Goal: Transaction & Acquisition: Purchase product/service

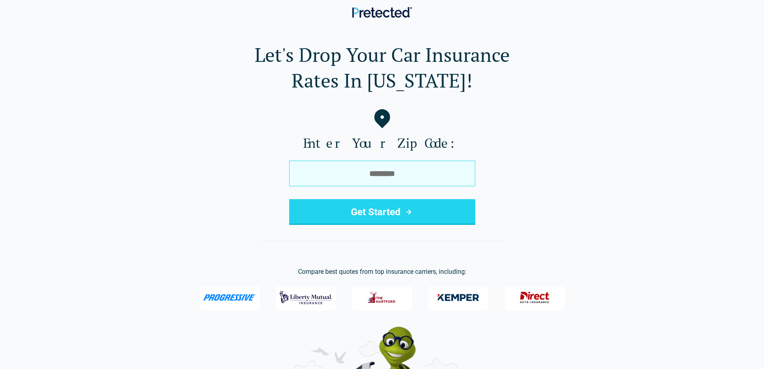
click at [445, 174] on input "tel" at bounding box center [382, 173] width 186 height 26
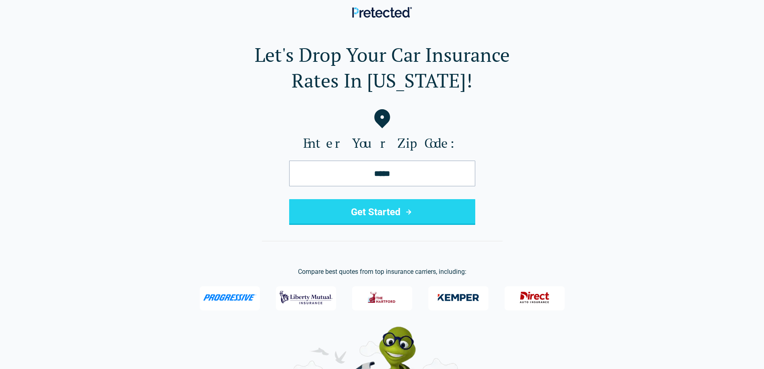
click at [408, 210] on icon "submit" at bounding box center [409, 212] width 10 height 10
click at [409, 174] on input "*****" at bounding box center [382, 173] width 186 height 26
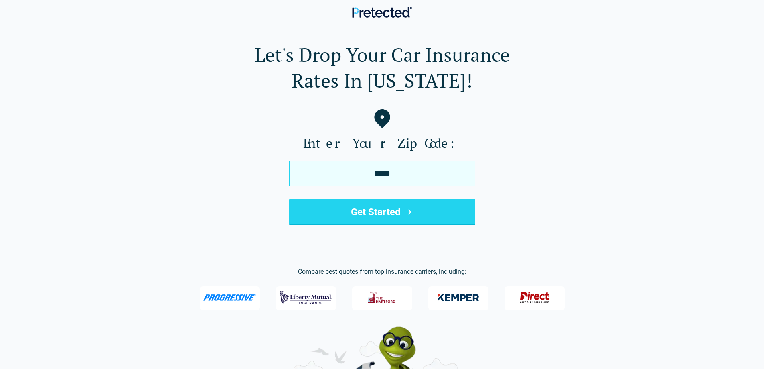
type input "*****"
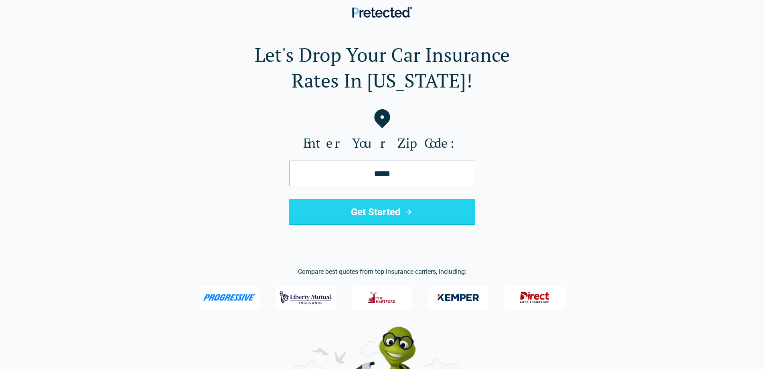
click at [408, 211] on icon "submit" at bounding box center [409, 212] width 10 height 10
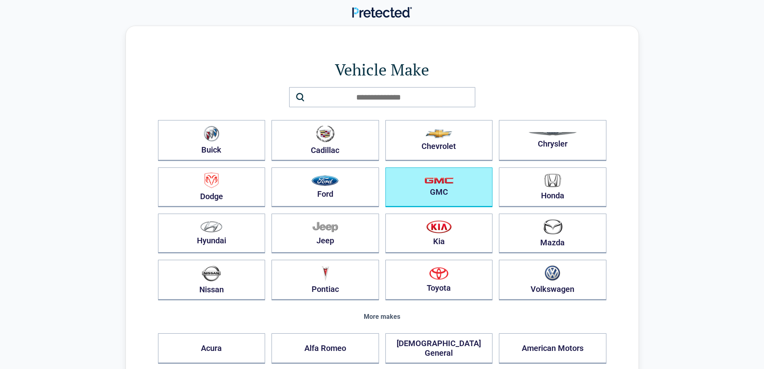
click at [441, 188] on button "GMC" at bounding box center [438, 187] width 107 height 40
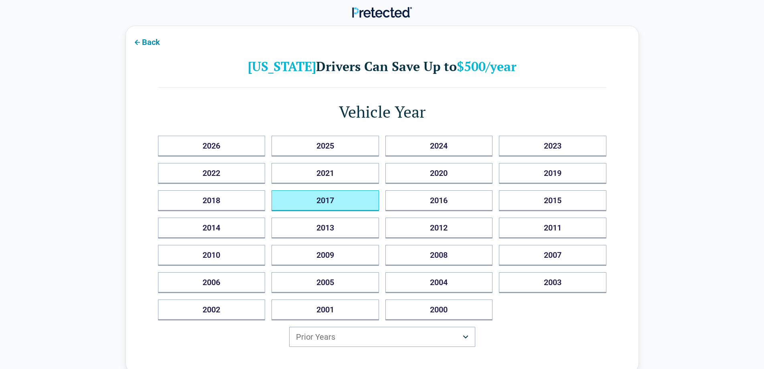
click at [329, 198] on button "2017" at bounding box center [324, 200] width 107 height 21
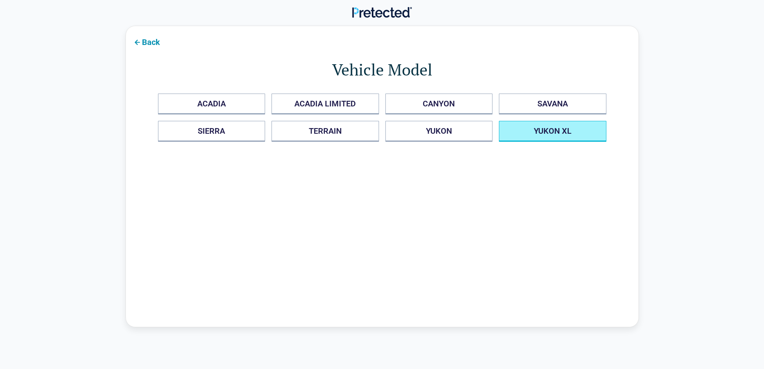
click at [552, 130] on XL "YUKON XL" at bounding box center [552, 131] width 107 height 21
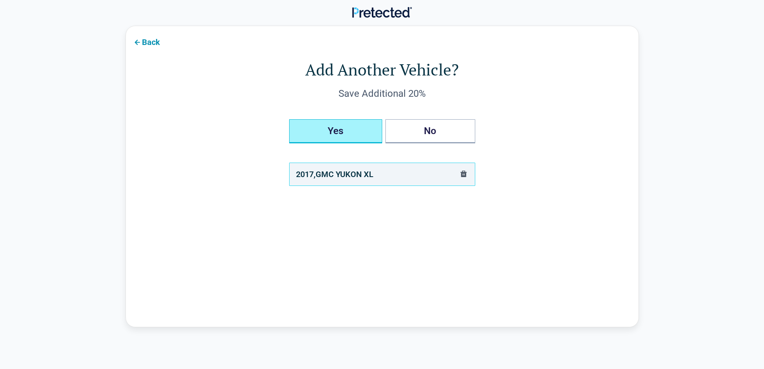
click at [334, 129] on button "Yes" at bounding box center [335, 131] width 93 height 24
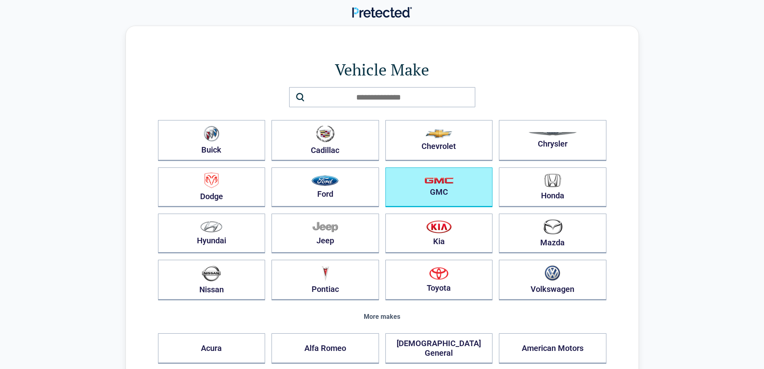
click at [440, 187] on button "GMC" at bounding box center [438, 187] width 107 height 40
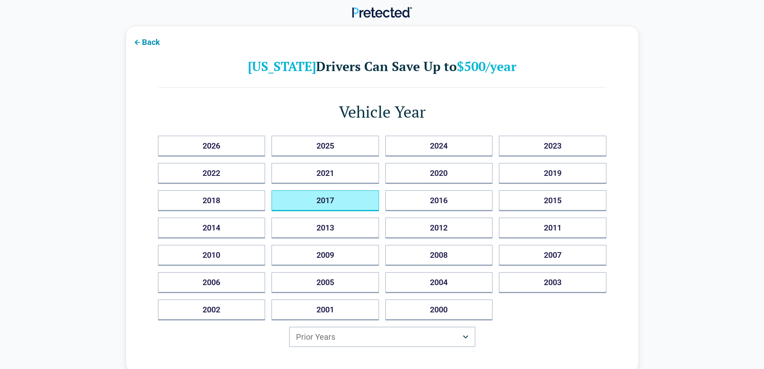
click at [326, 198] on button "2017" at bounding box center [324, 200] width 107 height 21
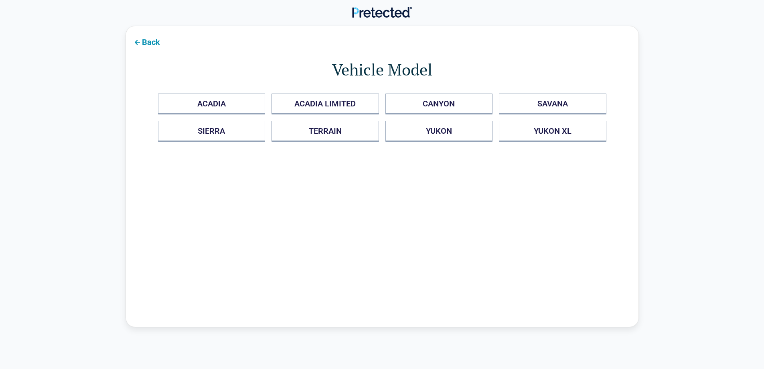
click at [227, 162] on div "Back Vehicle Model ACADIA ACADIA LIMITED CANYON SAVANA SIERRA TERRAIN YUKON YUK…" at bounding box center [382, 176] width 513 height 301
click at [139, 40] on icon at bounding box center [137, 42] width 10 height 10
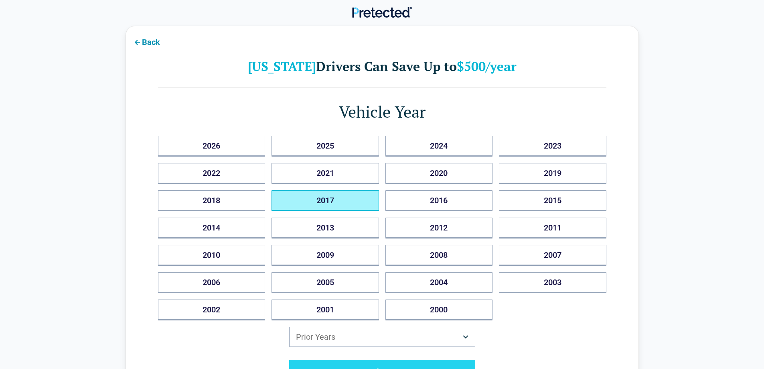
click at [329, 197] on button "2017" at bounding box center [324, 200] width 107 height 21
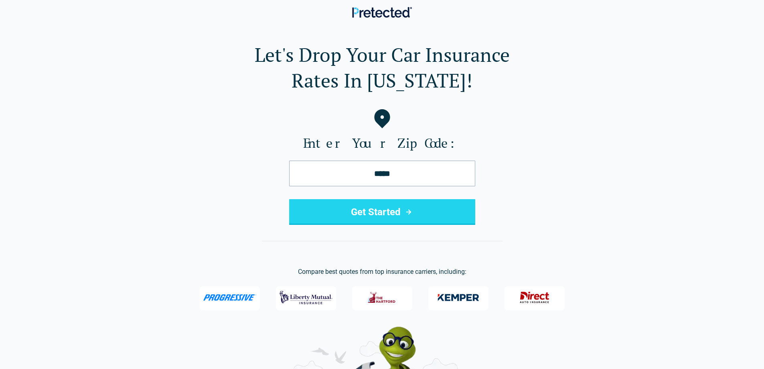
click at [403, 210] on button "Get Started" at bounding box center [382, 212] width 186 height 26
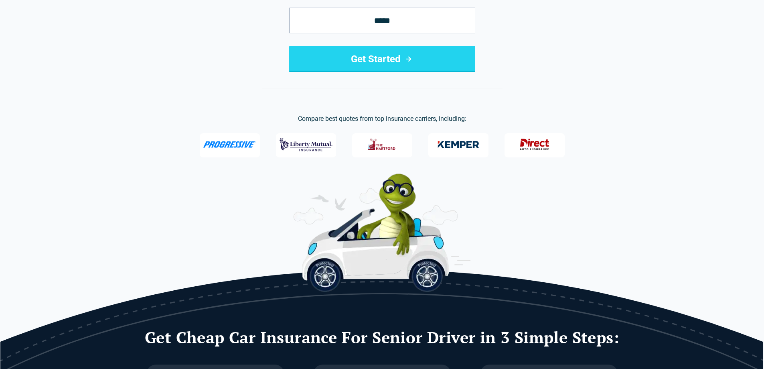
scroll to position [160, 0]
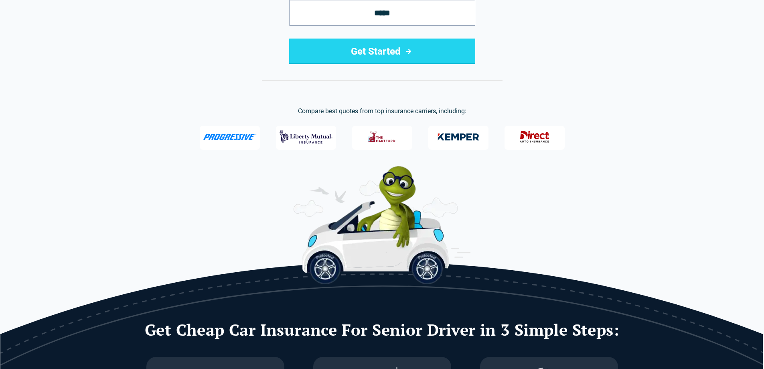
click at [399, 50] on button "Get Started" at bounding box center [382, 51] width 186 height 26
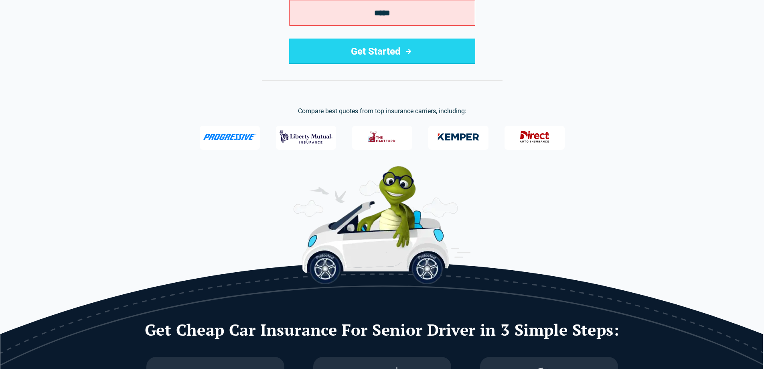
click at [409, 50] on icon "submit" at bounding box center [409, 52] width 10 height 10
click at [411, 51] on icon "submit" at bounding box center [409, 52] width 10 height 10
click at [411, 52] on icon "submit" at bounding box center [409, 52] width 10 height 10
click at [413, 53] on icon "submit" at bounding box center [409, 52] width 10 height 10
click at [414, 53] on button "Get Started" at bounding box center [382, 51] width 186 height 26
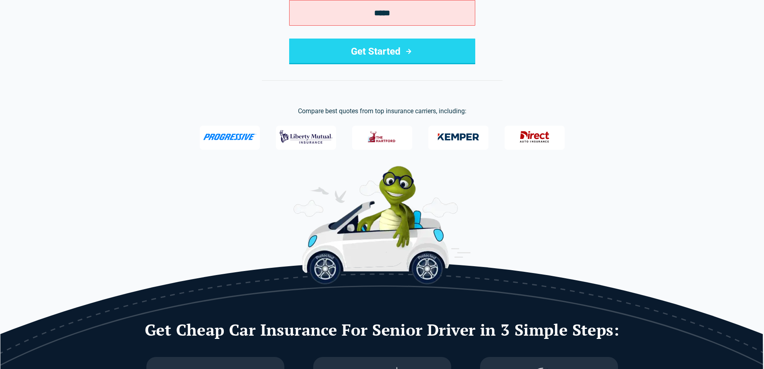
click at [372, 39] on button "Get Started" at bounding box center [382, 51] width 186 height 26
click at [373, 39] on button "Get Started" at bounding box center [382, 51] width 186 height 26
click at [395, 34] on form "***** Get Started" at bounding box center [382, 32] width 186 height 64
click at [390, 46] on button "Get Started" at bounding box center [382, 51] width 186 height 26
click at [389, 37] on form "***** Get Started" at bounding box center [382, 32] width 186 height 64
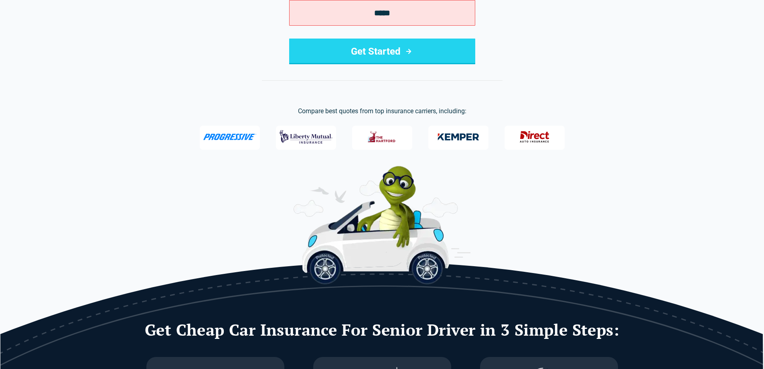
click at [393, 32] on form "***** Get Started" at bounding box center [382, 32] width 186 height 64
click at [403, 49] on button "Get Started" at bounding box center [382, 51] width 186 height 26
click at [391, 37] on form "***** Get Started" at bounding box center [382, 32] width 186 height 64
click at [407, 49] on icon "submit" at bounding box center [409, 52] width 10 height 10
click at [389, 34] on form "***** Get Started" at bounding box center [382, 32] width 186 height 64
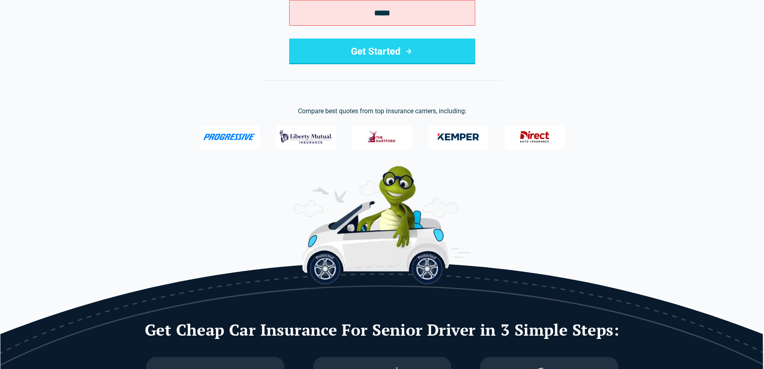
click at [405, 47] on icon "submit" at bounding box center [409, 52] width 10 height 10
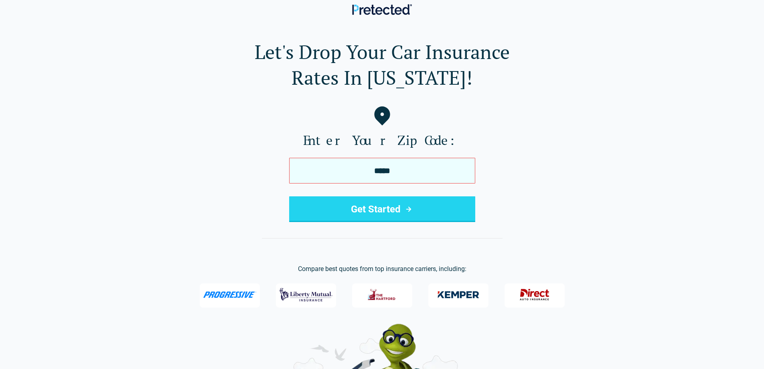
scroll to position [0, 0]
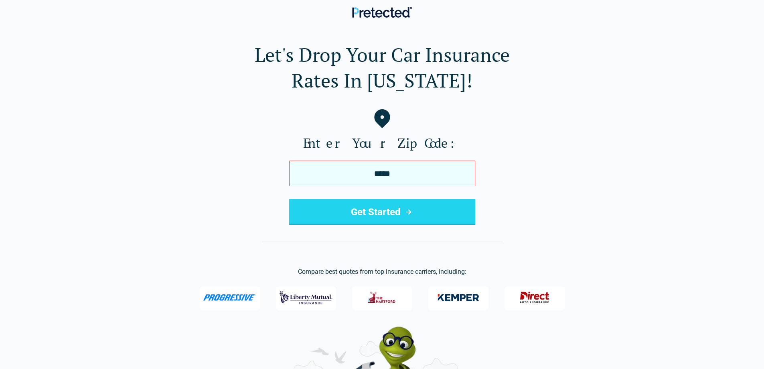
click at [402, 174] on input "*****" at bounding box center [382, 173] width 186 height 26
click at [465, 172] on input "*" at bounding box center [382, 173] width 186 height 26
click at [406, 210] on icon "submit" at bounding box center [409, 212] width 10 height 10
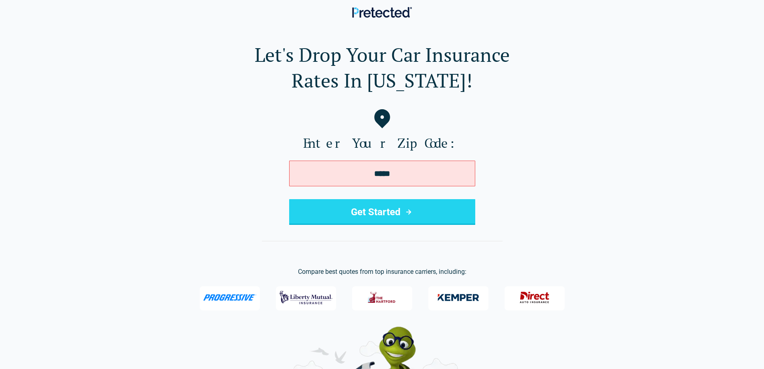
click at [427, 91] on h1 "Let's Drop Your Car Insurance Rates In Missouri!" at bounding box center [382, 67] width 738 height 51
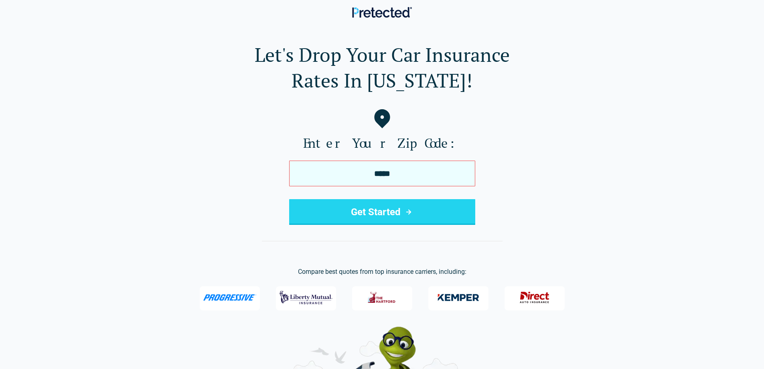
click at [417, 175] on input "*****" at bounding box center [382, 173] width 186 height 26
type input "*"
type input "****"
click at [426, 87] on h1 "Let's Drop Your Car Insurance Rates In Missouri!" at bounding box center [382, 67] width 738 height 51
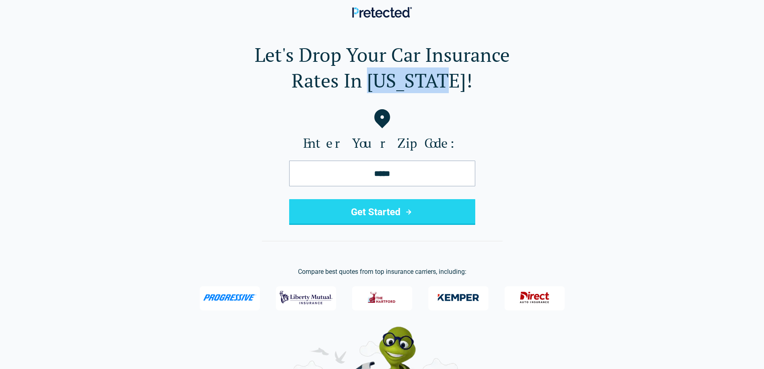
click at [426, 87] on h1 "Let's Drop Your Car Insurance Rates In Missouri!" at bounding box center [382, 67] width 738 height 51
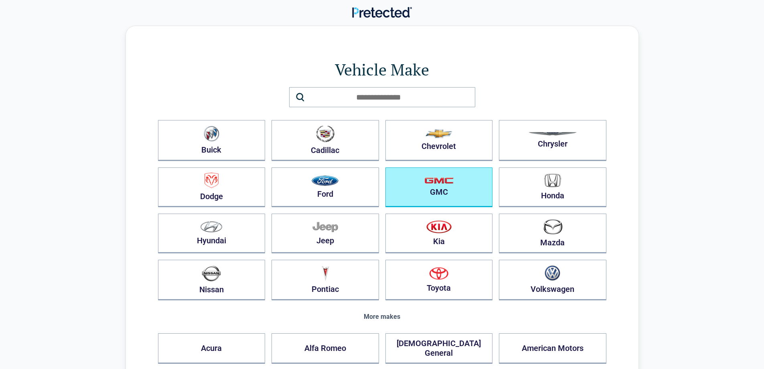
click at [438, 185] on button "GMC" at bounding box center [438, 187] width 107 height 40
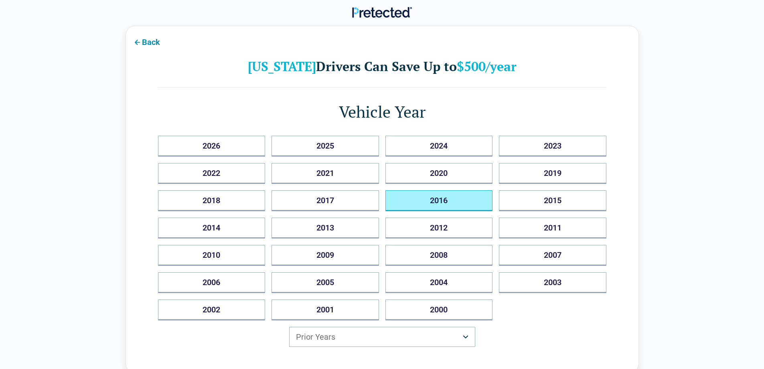
click at [440, 199] on button "2016" at bounding box center [438, 200] width 107 height 21
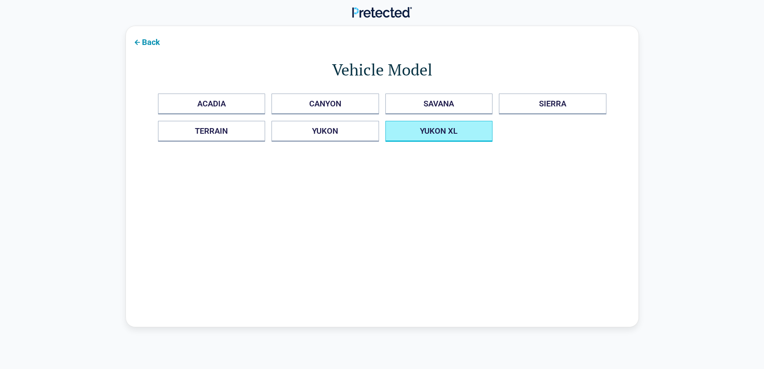
click at [436, 130] on XL "YUKON XL" at bounding box center [438, 131] width 107 height 21
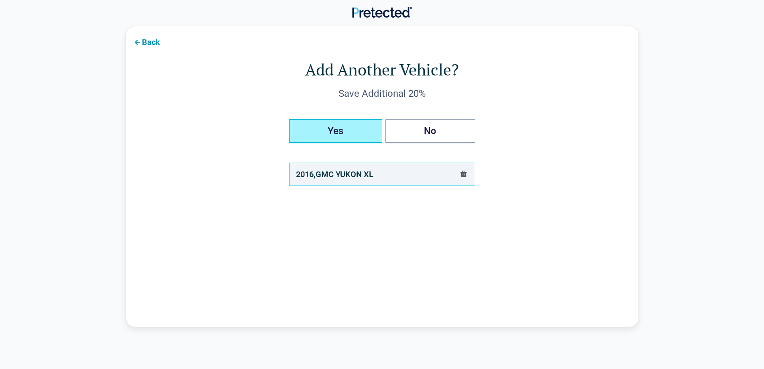
click at [335, 127] on button "Yes" at bounding box center [335, 131] width 93 height 24
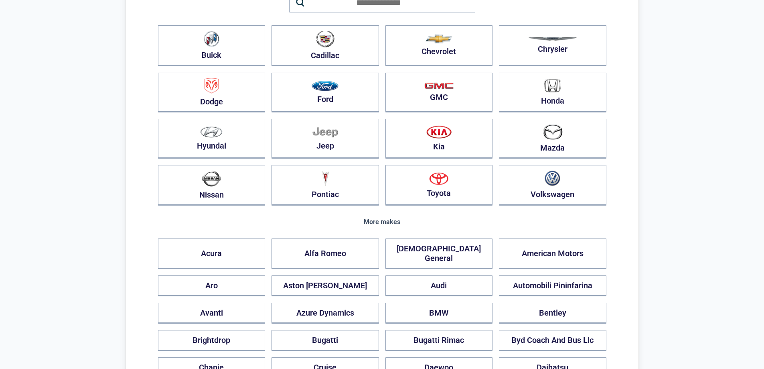
scroll to position [80, 0]
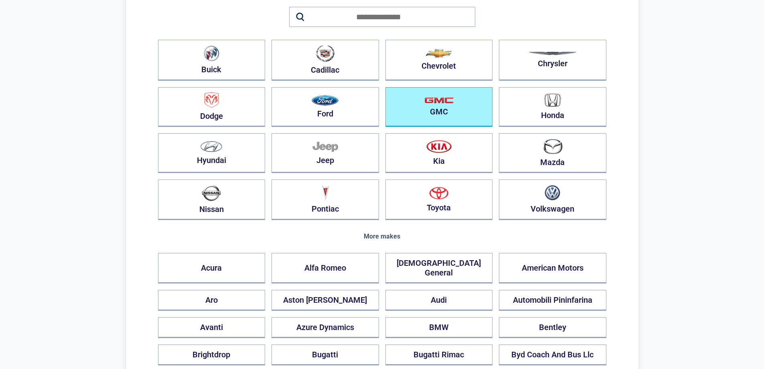
click at [438, 106] on button "GMC" at bounding box center [438, 107] width 107 height 40
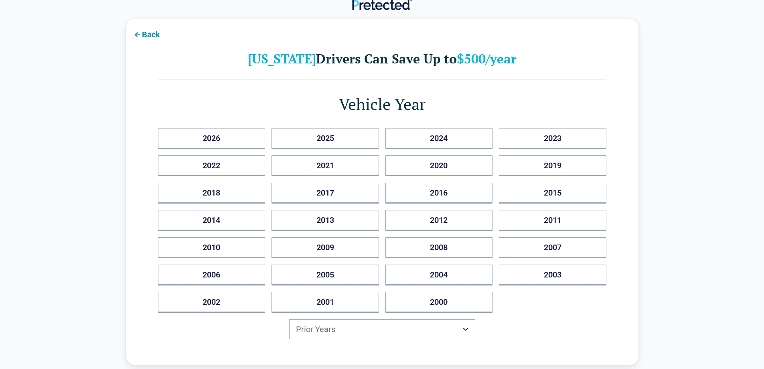
scroll to position [0, 0]
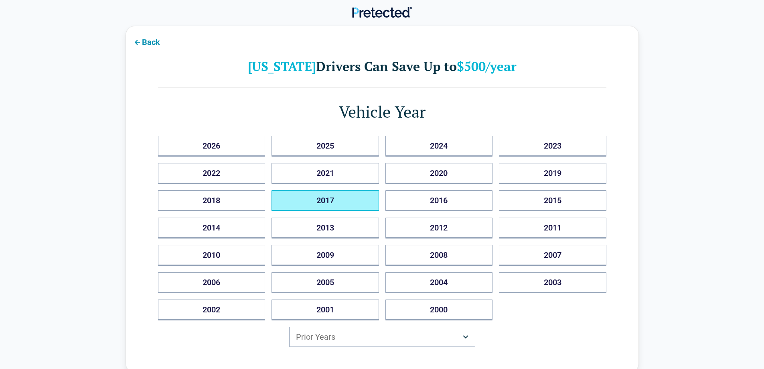
click at [323, 197] on button "2017" at bounding box center [324, 200] width 107 height 21
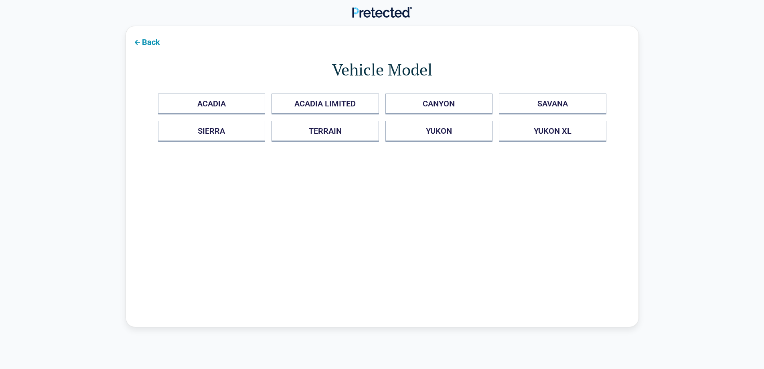
click at [628, 33] on div "Back Vehicle Model ACADIA ACADIA LIMITED CANYON SAVANA SIERRA TERRAIN YUKON YUK…" at bounding box center [382, 176] width 513 height 301
click at [628, 34] on div "Back Vehicle Model ACADIA ACADIA LIMITED CANYON SAVANA SIERRA TERRAIN YUKON YUK…" at bounding box center [382, 176] width 513 height 301
click at [629, 34] on div "Back Vehicle Model ACADIA ACADIA LIMITED CANYON SAVANA SIERRA TERRAIN YUKON YUK…" at bounding box center [382, 176] width 513 height 301
click at [629, 35] on div "Back Vehicle Model ACADIA ACADIA LIMITED CANYON SAVANA SIERRA TERRAIN YUKON YUK…" at bounding box center [382, 176] width 513 height 301
click at [629, 36] on div "Back Vehicle Model ACADIA ACADIA LIMITED CANYON SAVANA SIERRA TERRAIN YUKON YUK…" at bounding box center [382, 176] width 513 height 301
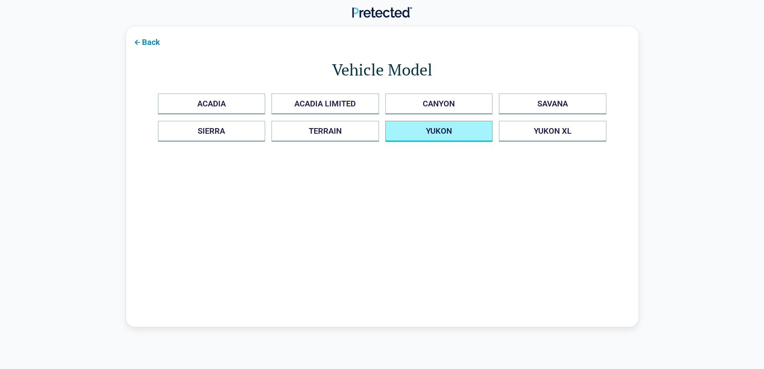
click at [438, 129] on button "YUKON" at bounding box center [438, 131] width 107 height 21
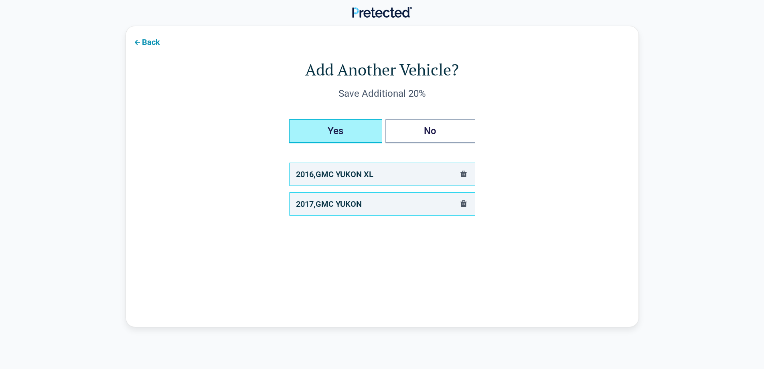
click at [339, 129] on button "Yes" at bounding box center [335, 131] width 93 height 24
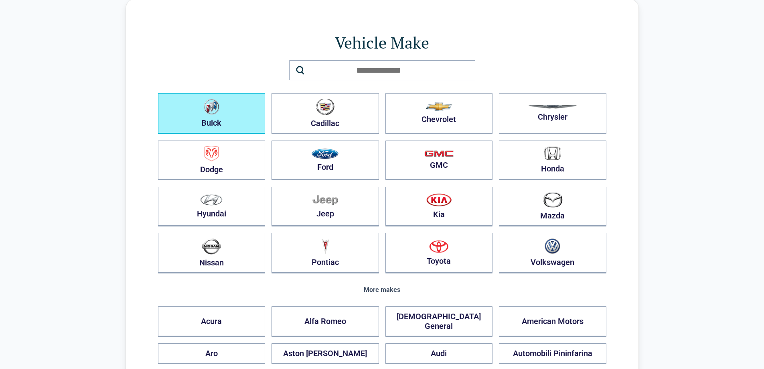
scroll to position [40, 0]
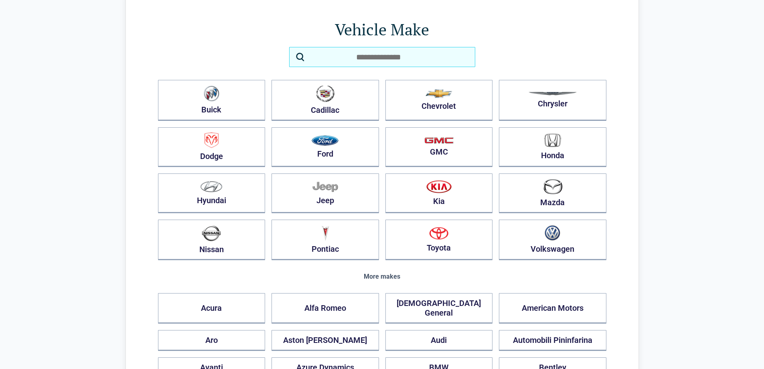
click at [466, 57] on input "search" at bounding box center [382, 57] width 186 height 20
drag, startPoint x: 379, startPoint y: 57, endPoint x: 347, endPoint y: 63, distance: 32.7
click at [347, 63] on input "search" at bounding box center [382, 57] width 186 height 20
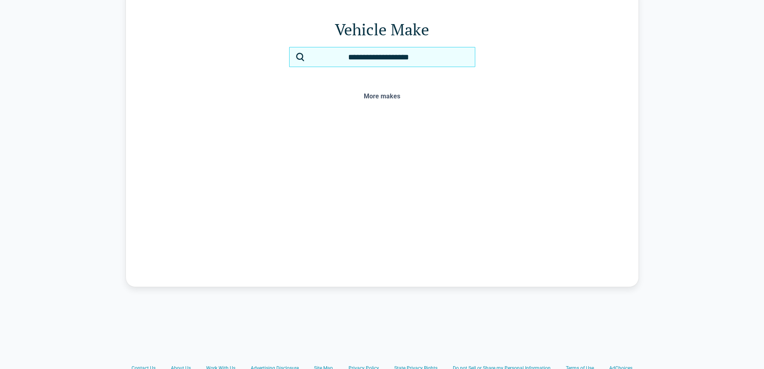
type input "**********"
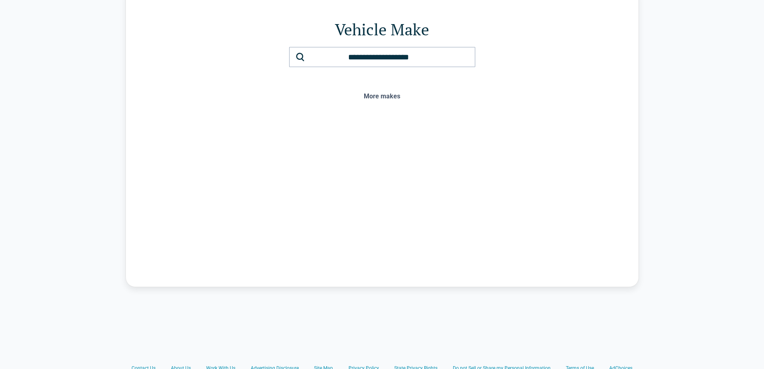
click at [372, 94] on div "More makes" at bounding box center [382, 96] width 448 height 7
click at [376, 97] on div "More makes" at bounding box center [382, 96] width 448 height 7
click at [373, 97] on div "More makes" at bounding box center [382, 96] width 448 height 7
click at [374, 97] on div "More makes" at bounding box center [382, 96] width 448 height 7
click at [393, 96] on div "More makes" at bounding box center [382, 96] width 448 height 7
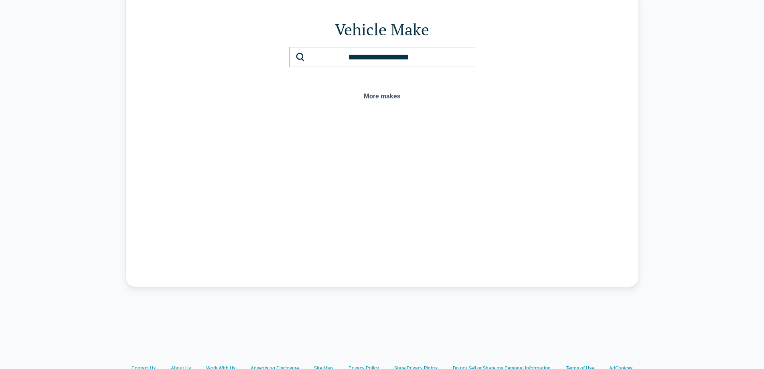
click at [393, 96] on div "More makes" at bounding box center [382, 96] width 448 height 7
click at [394, 96] on div "More makes" at bounding box center [382, 96] width 448 height 7
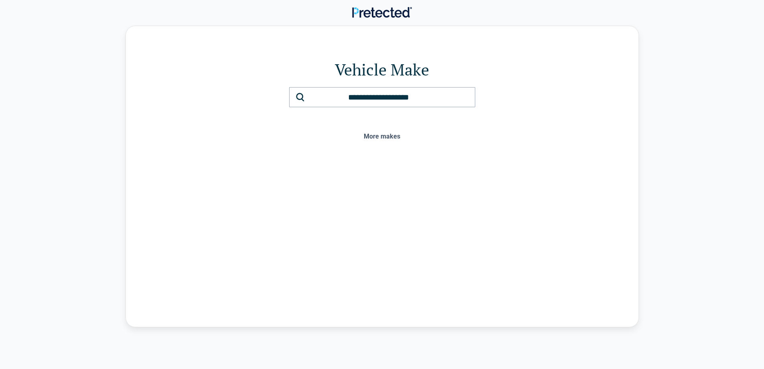
click at [590, 155] on div "**********" at bounding box center [382, 176] width 513 height 301
click at [299, 96] on icon at bounding box center [301, 97] width 10 height 10
click at [299, 95] on icon at bounding box center [301, 97] width 10 height 10
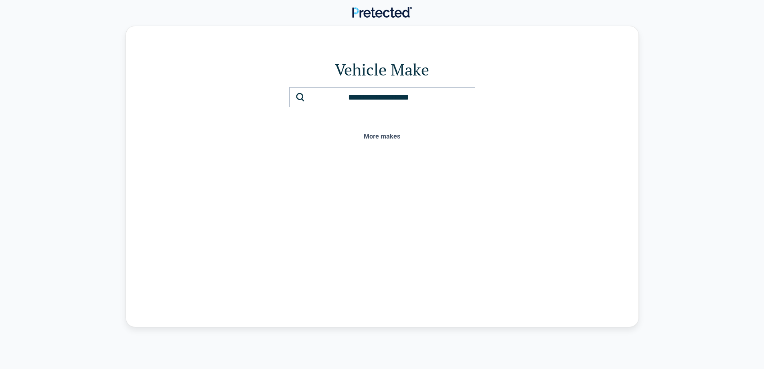
click at [299, 95] on icon at bounding box center [301, 97] width 10 height 10
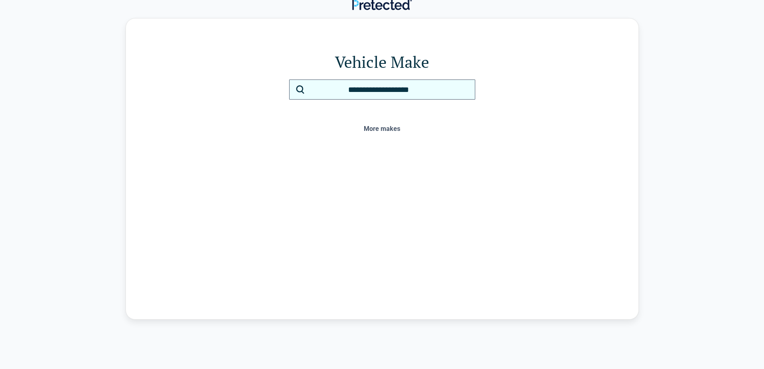
scroll to position [7, 0]
click at [303, 89] on icon at bounding box center [301, 90] width 10 height 10
click at [302, 88] on icon at bounding box center [300, 90] width 8 height 8
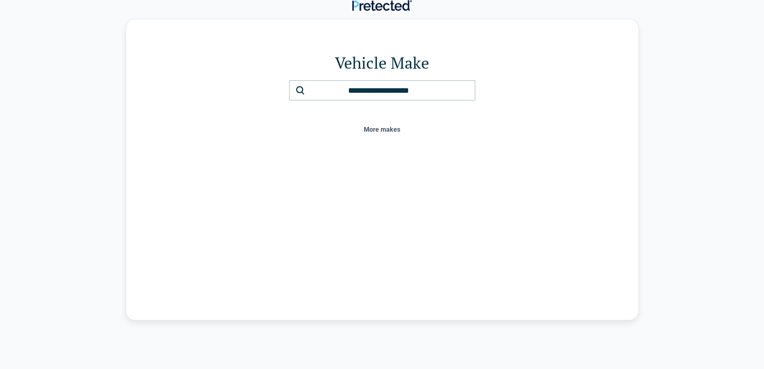
click at [302, 88] on icon at bounding box center [300, 90] width 8 height 8
click at [303, 88] on icon at bounding box center [301, 90] width 10 height 10
click at [300, 88] on icon at bounding box center [301, 90] width 10 height 10
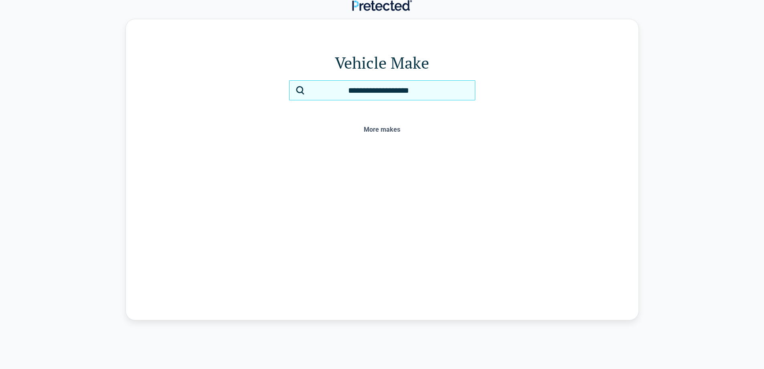
click at [294, 88] on input "**********" at bounding box center [382, 90] width 186 height 20
click at [466, 89] on input "**********" at bounding box center [382, 90] width 186 height 20
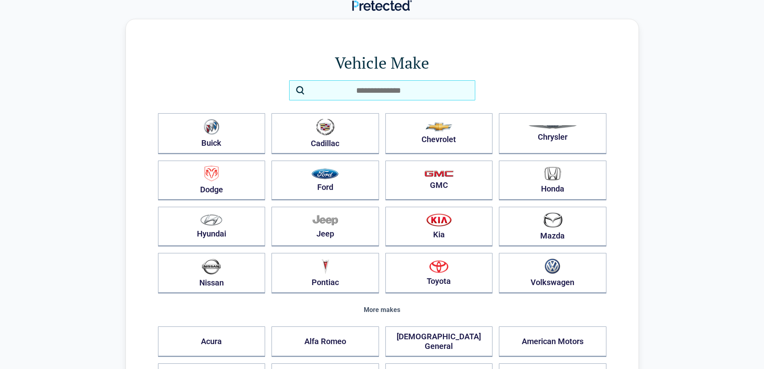
drag, startPoint x: 310, startPoint y: 93, endPoint x: 318, endPoint y: 93, distance: 7.2
click at [318, 93] on input "search" at bounding box center [382, 90] width 186 height 20
click at [329, 90] on input "search" at bounding box center [382, 90] width 186 height 20
click at [338, 90] on input "search" at bounding box center [382, 90] width 186 height 20
click at [353, 89] on input "search" at bounding box center [382, 90] width 186 height 20
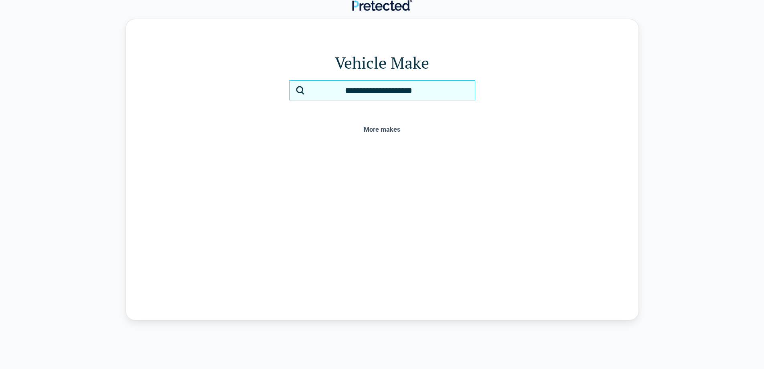
type input "**********"
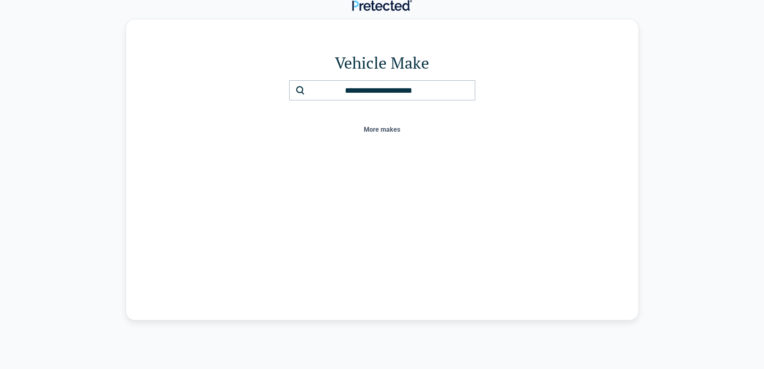
click at [300, 88] on icon at bounding box center [301, 90] width 10 height 10
